Goal: Information Seeking & Learning: Learn about a topic

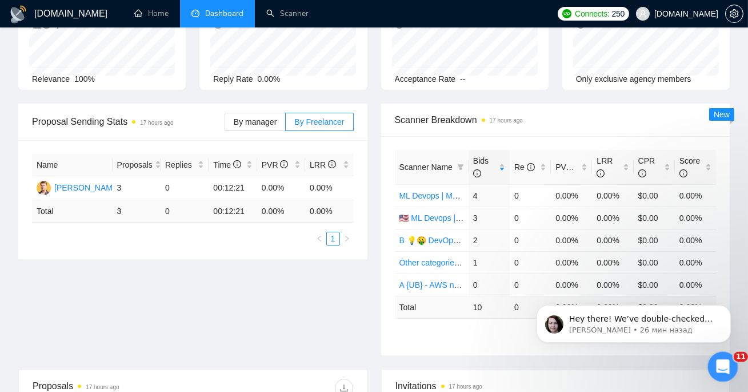
click at [710, 363] on div "Открыть службу сообщений Intercom" at bounding box center [722, 365] width 38 height 38
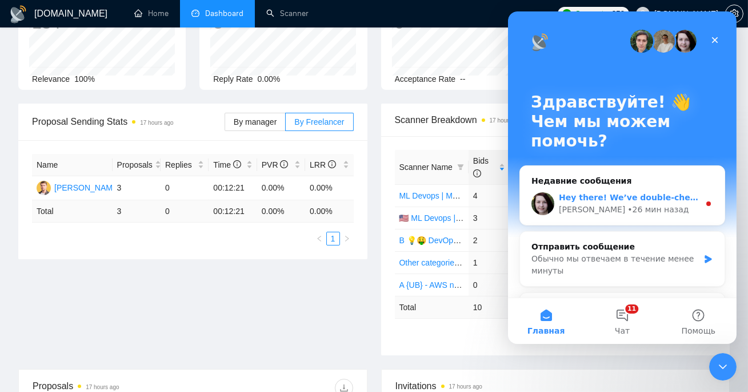
click at [682, 202] on div "Hey there! We’ve double-checked your sync with our developers, and everything s…" at bounding box center [629, 198] width 141 height 12
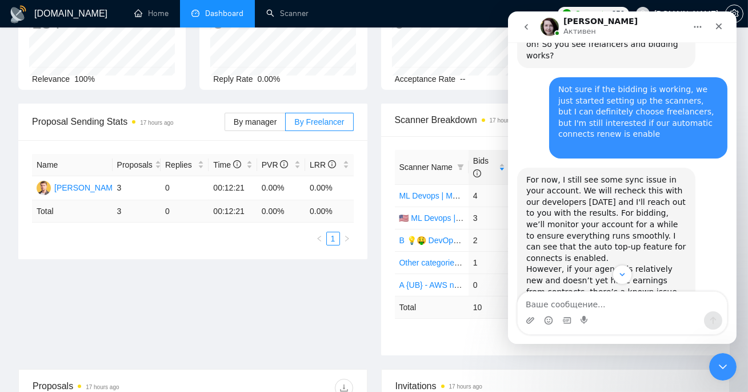
scroll to position [2870, 0]
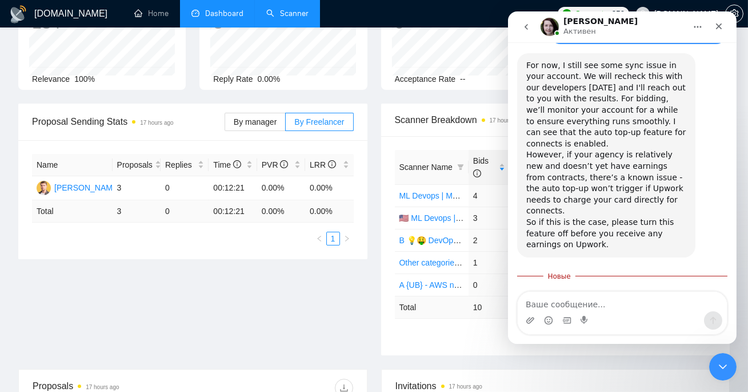
click at [309, 9] on link "Scanner" at bounding box center [287, 14] width 42 height 10
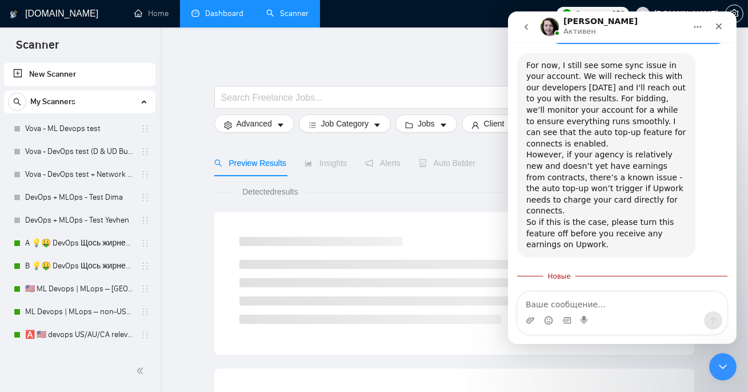
click at [220, 9] on link "Dashboard" at bounding box center [218, 14] width 52 height 10
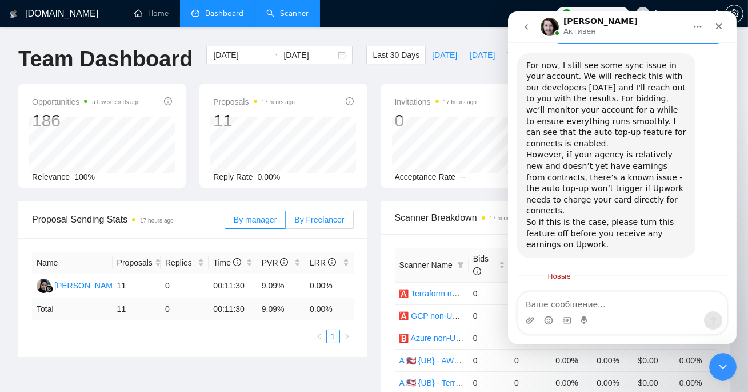
click at [331, 212] on label "By Freelancer" at bounding box center [319, 219] width 67 height 18
click at [286, 222] on input "By Freelancer" at bounding box center [286, 222] width 0 height 0
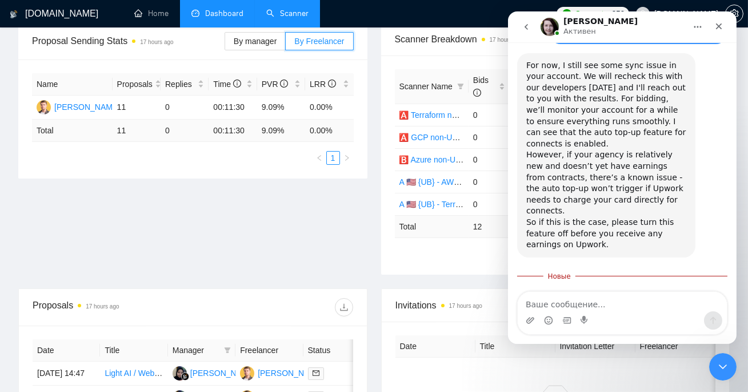
scroll to position [184, 0]
